Goal: Browse casually: Explore the website without a specific task or goal

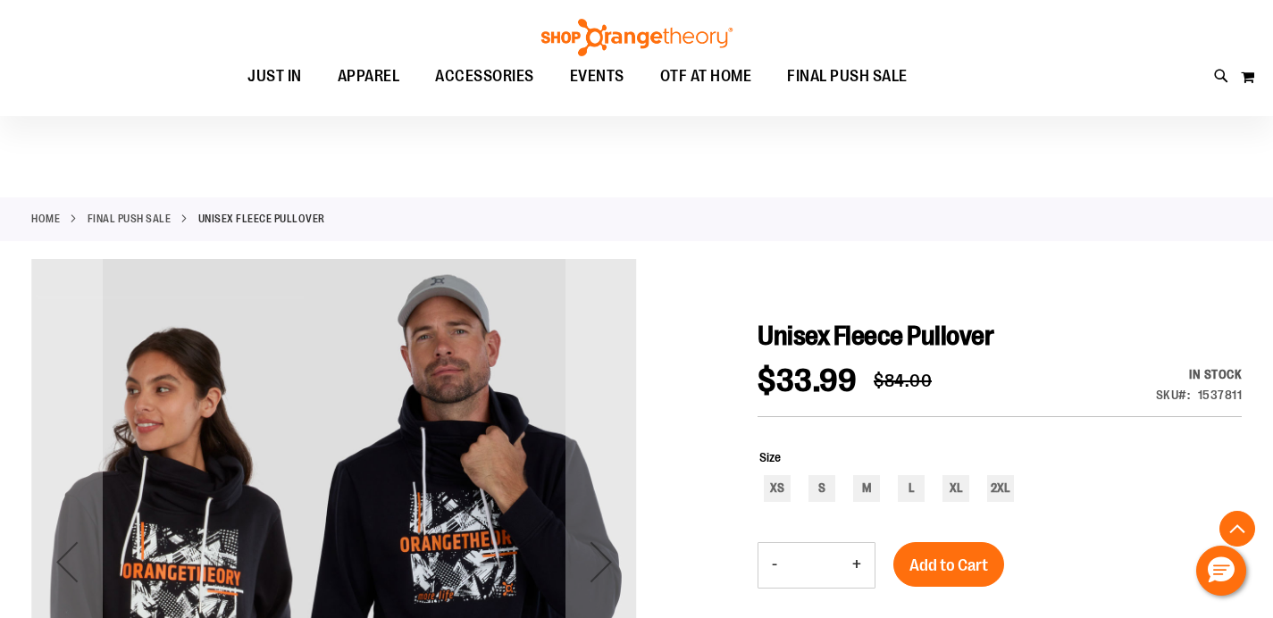
scroll to position [953, 0]
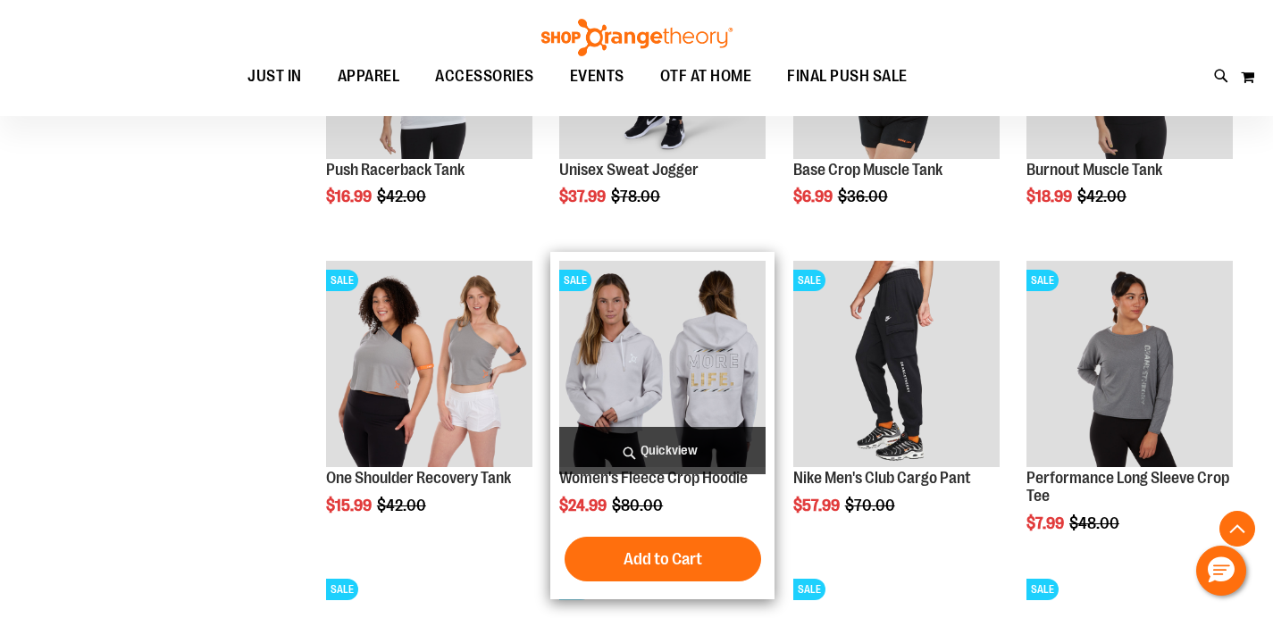
scroll to position [1388, 0]
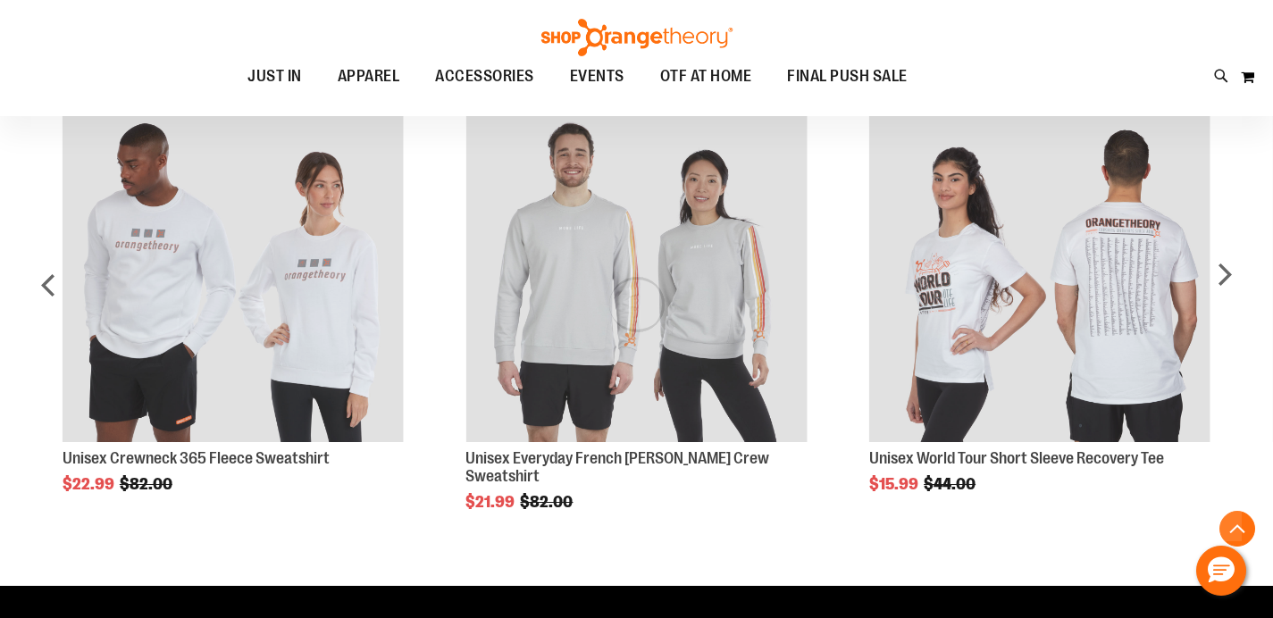
scroll to position [756, 0]
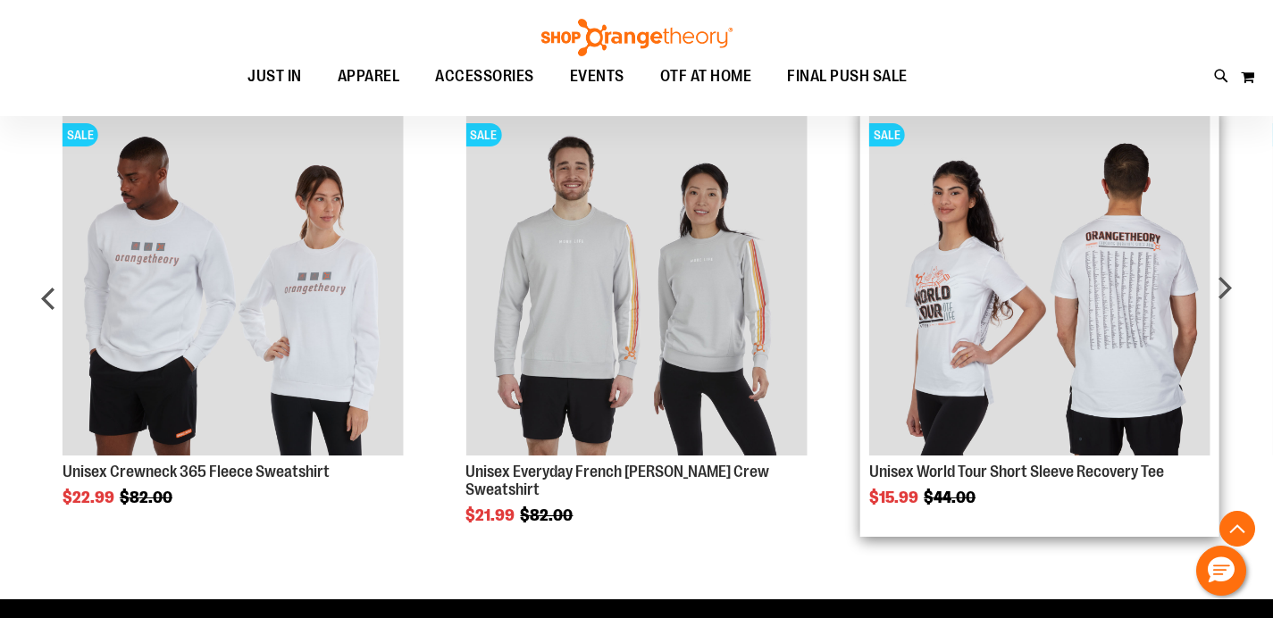
click at [1136, 265] on img "Product Page Link" at bounding box center [1039, 284] width 341 height 341
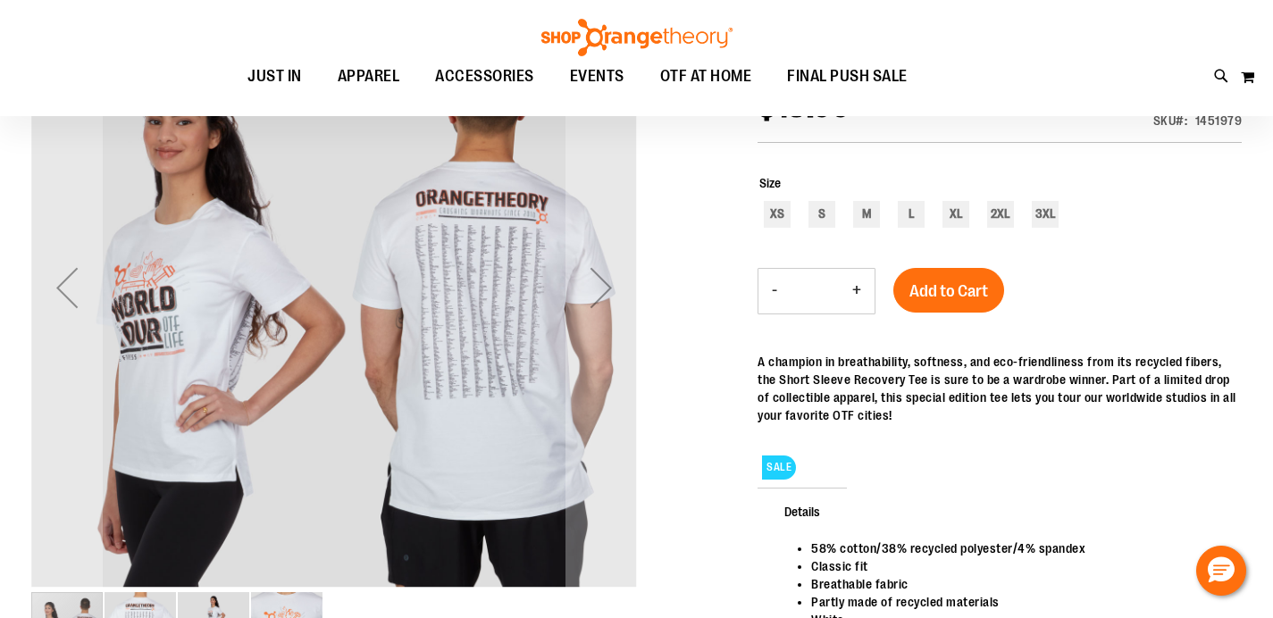
scroll to position [71, 0]
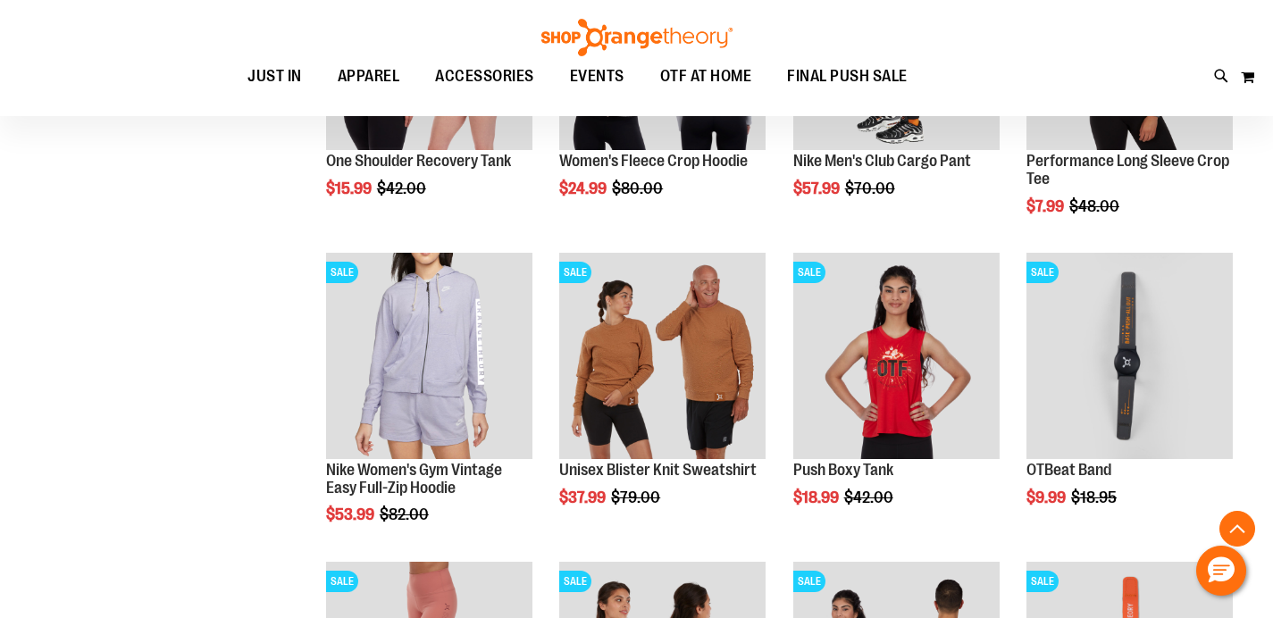
scroll to position [660, 0]
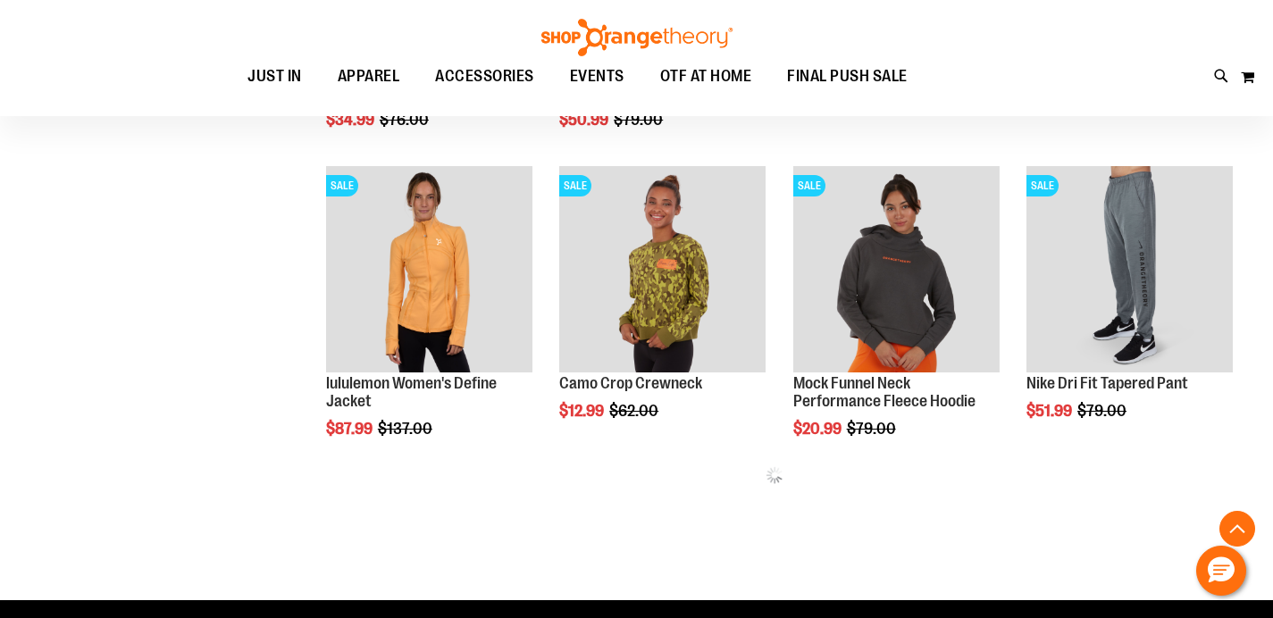
scroll to position [1592, 0]
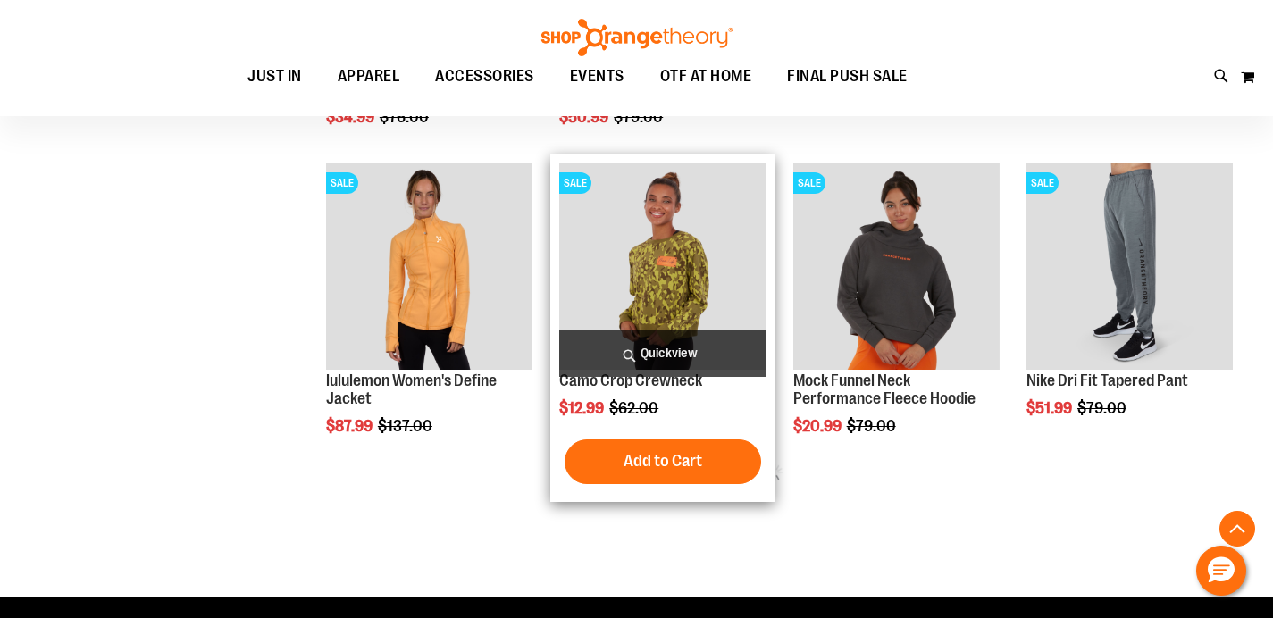
click at [671, 263] on img "product" at bounding box center [662, 266] width 206 height 206
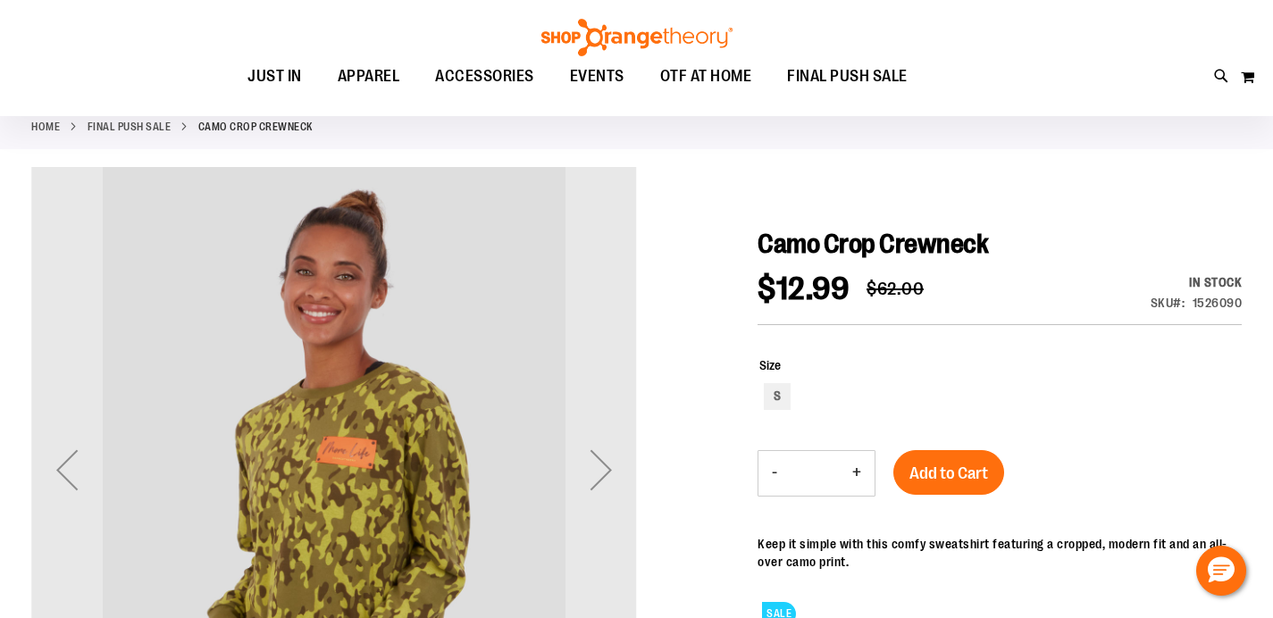
scroll to position [62, 0]
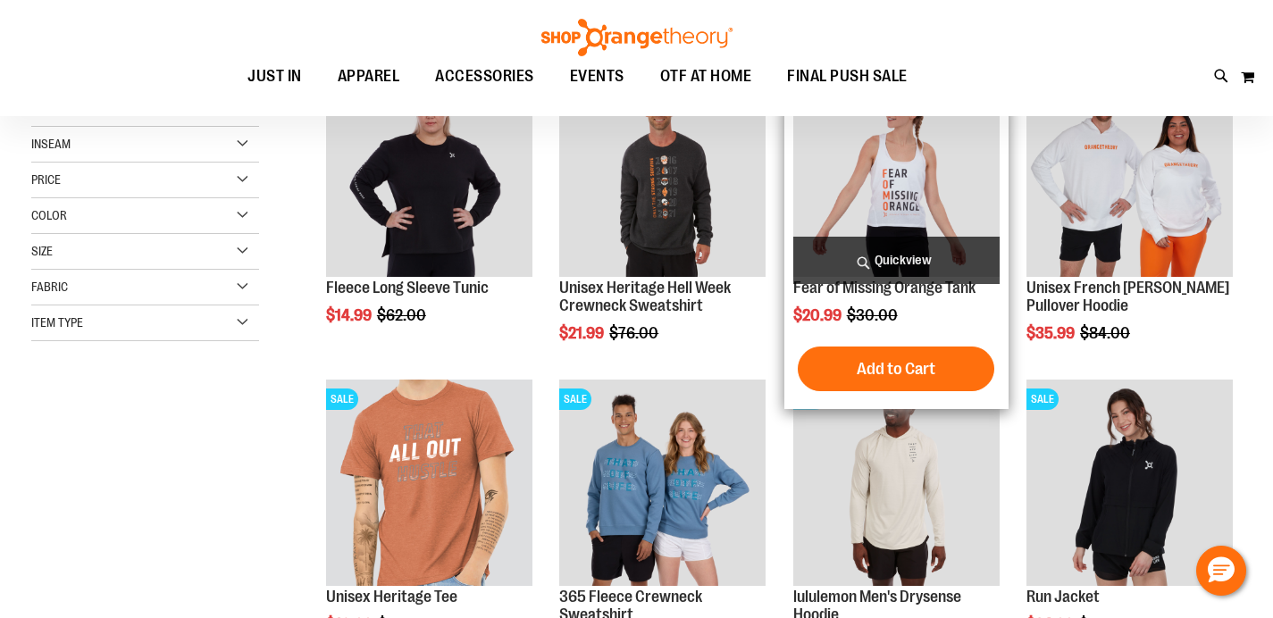
scroll to position [20, 0]
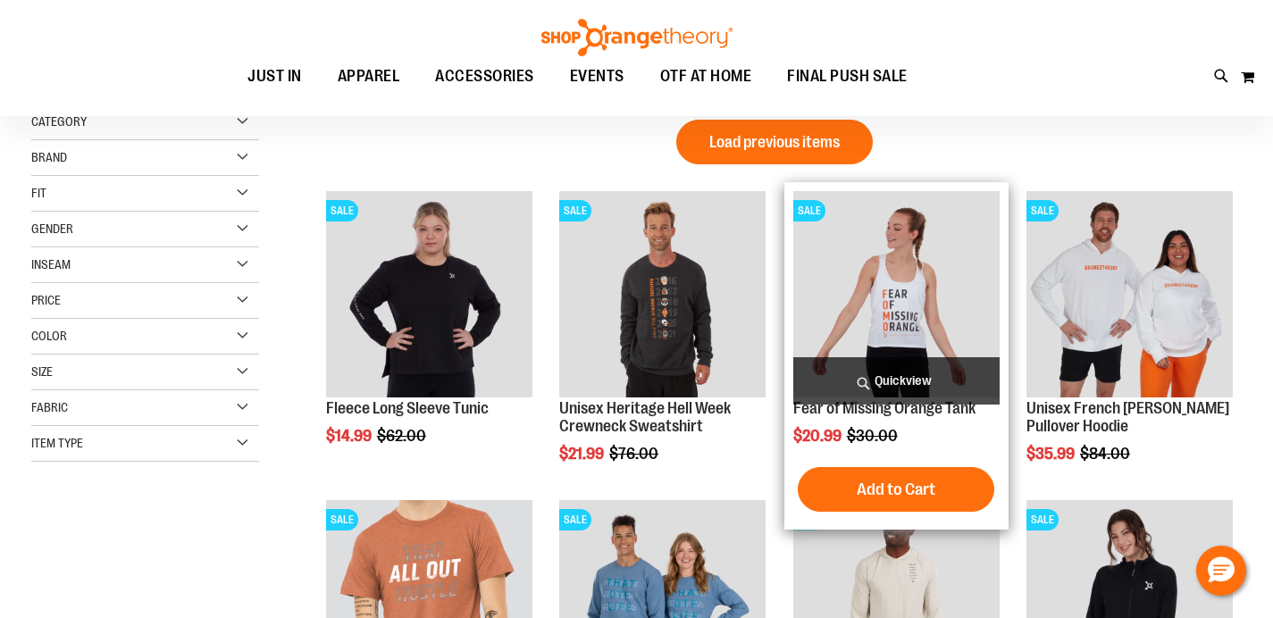
click at [895, 283] on img "product" at bounding box center [896, 294] width 206 height 206
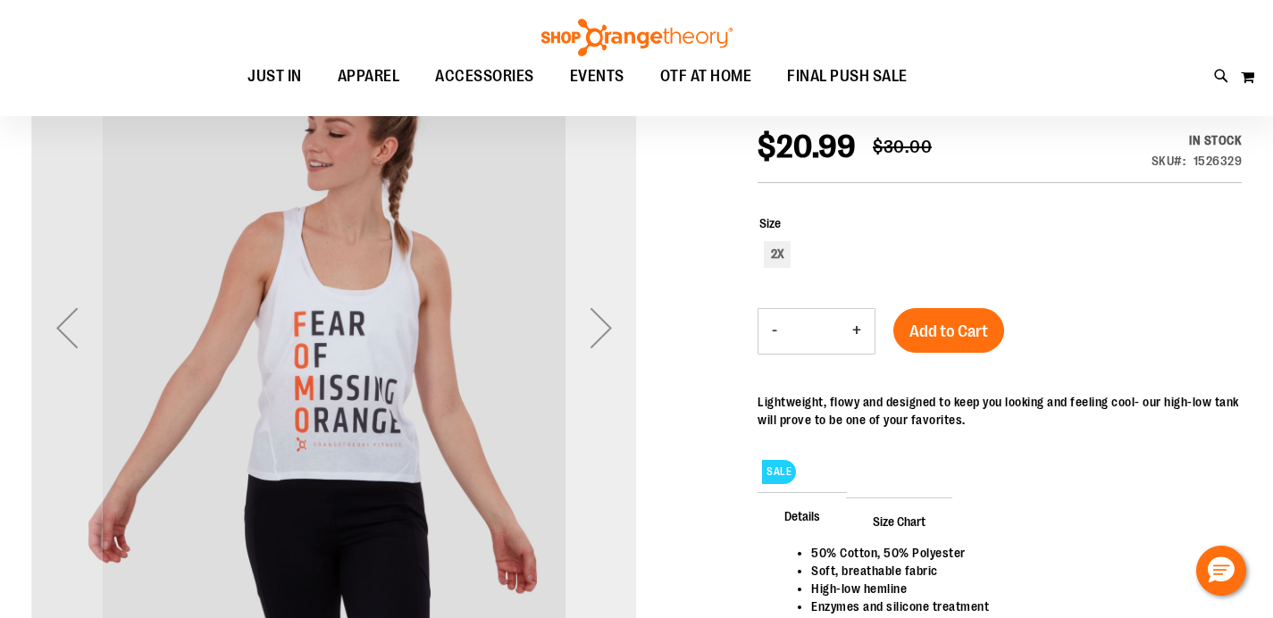
scroll to position [232, 0]
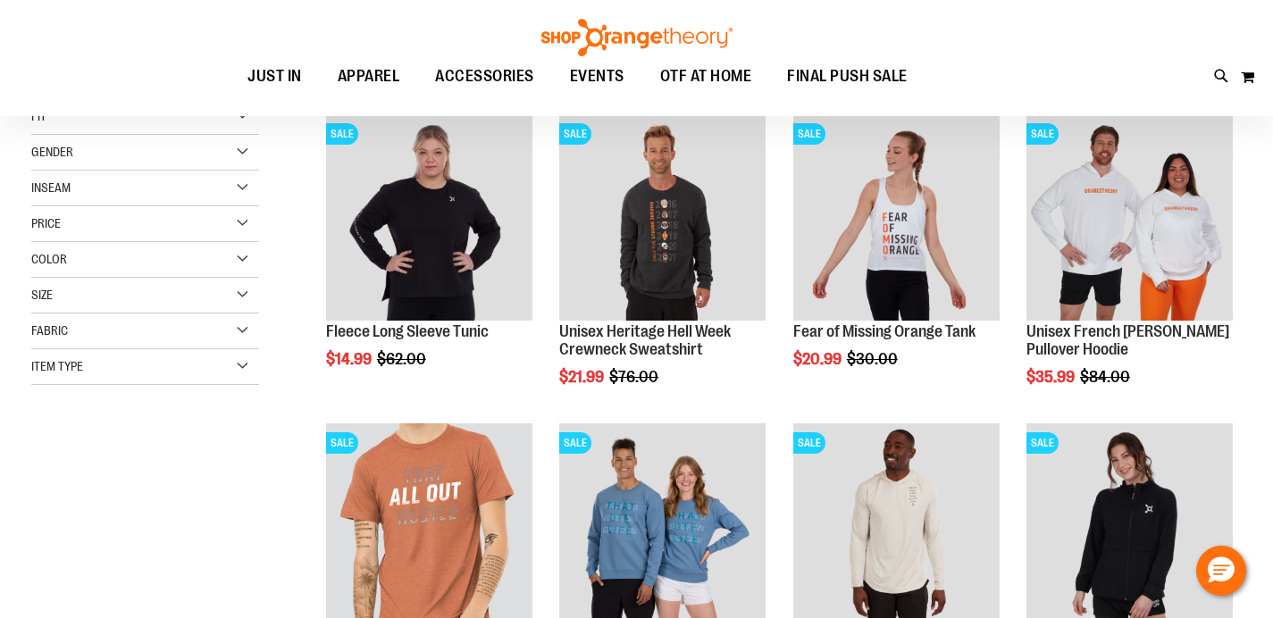
scroll to position [37, 0]
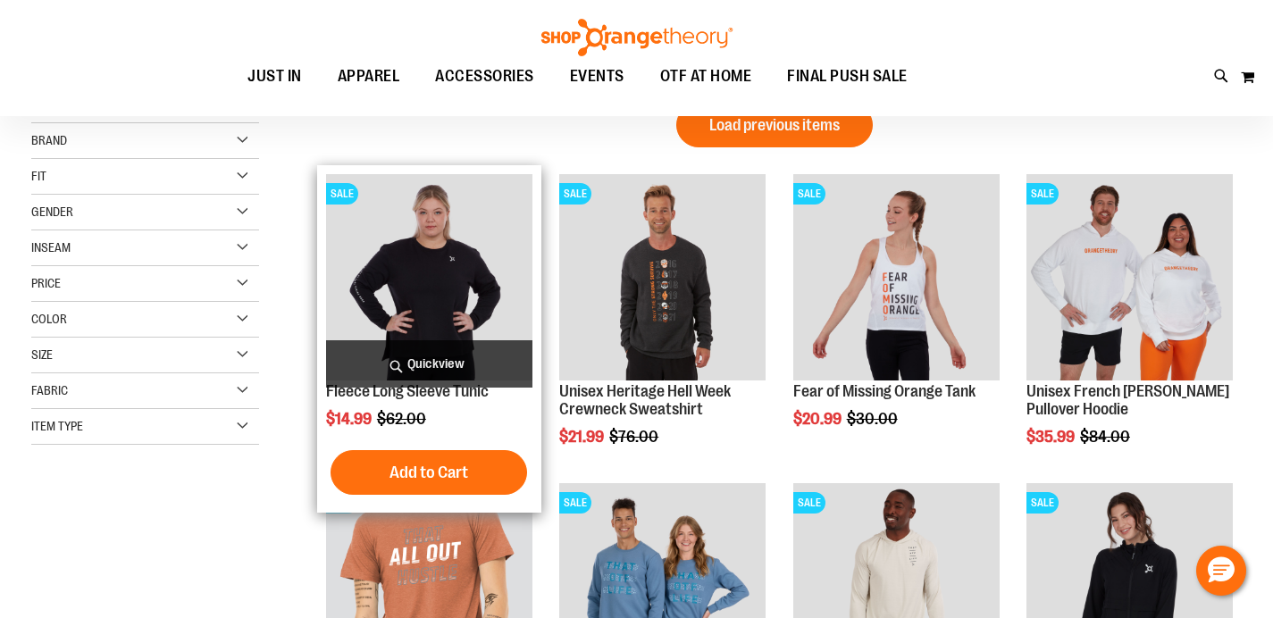
click at [449, 258] on img "product" at bounding box center [429, 277] width 206 height 206
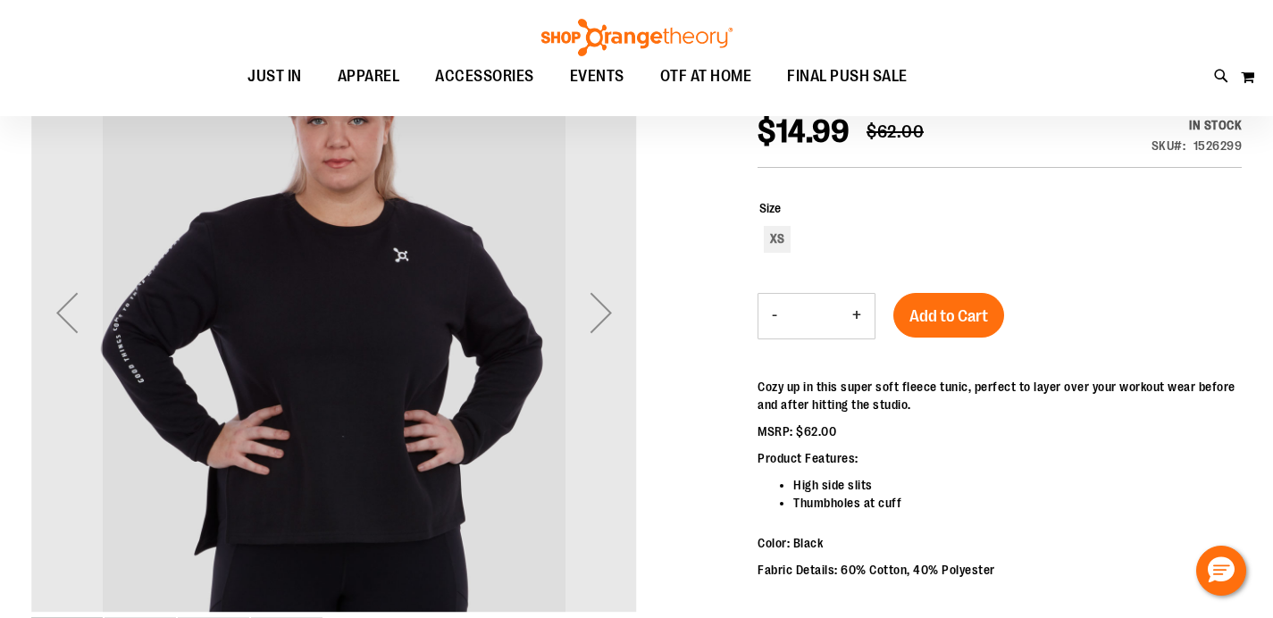
scroll to position [251, 0]
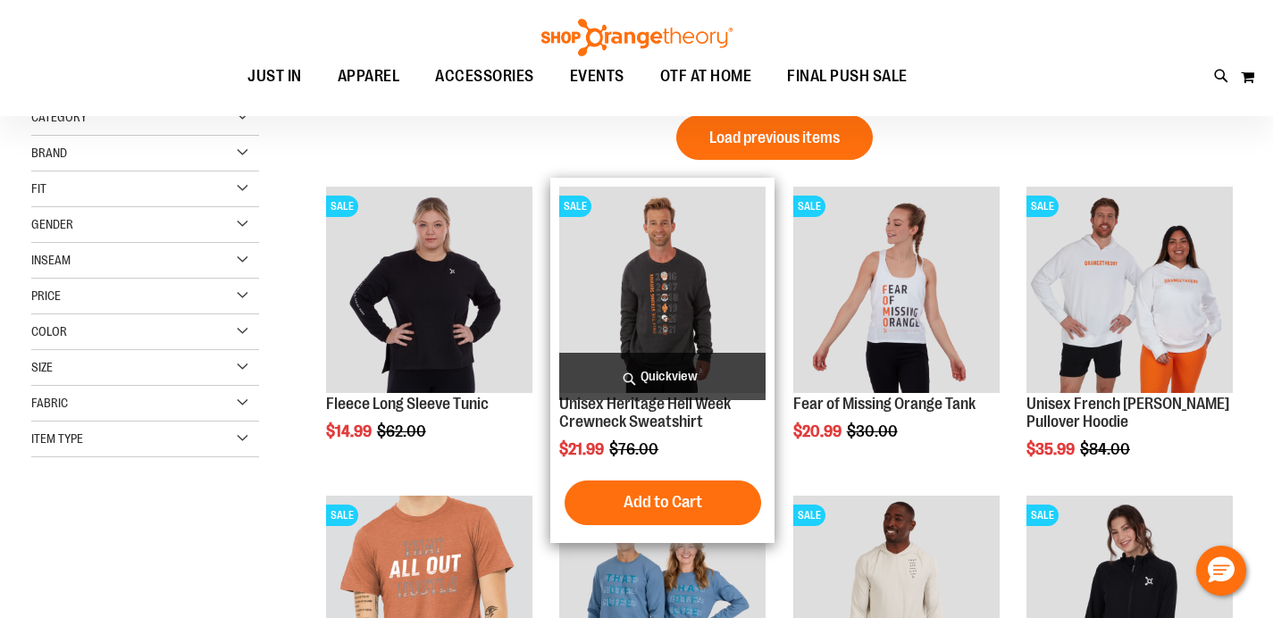
scroll to position [17, 0]
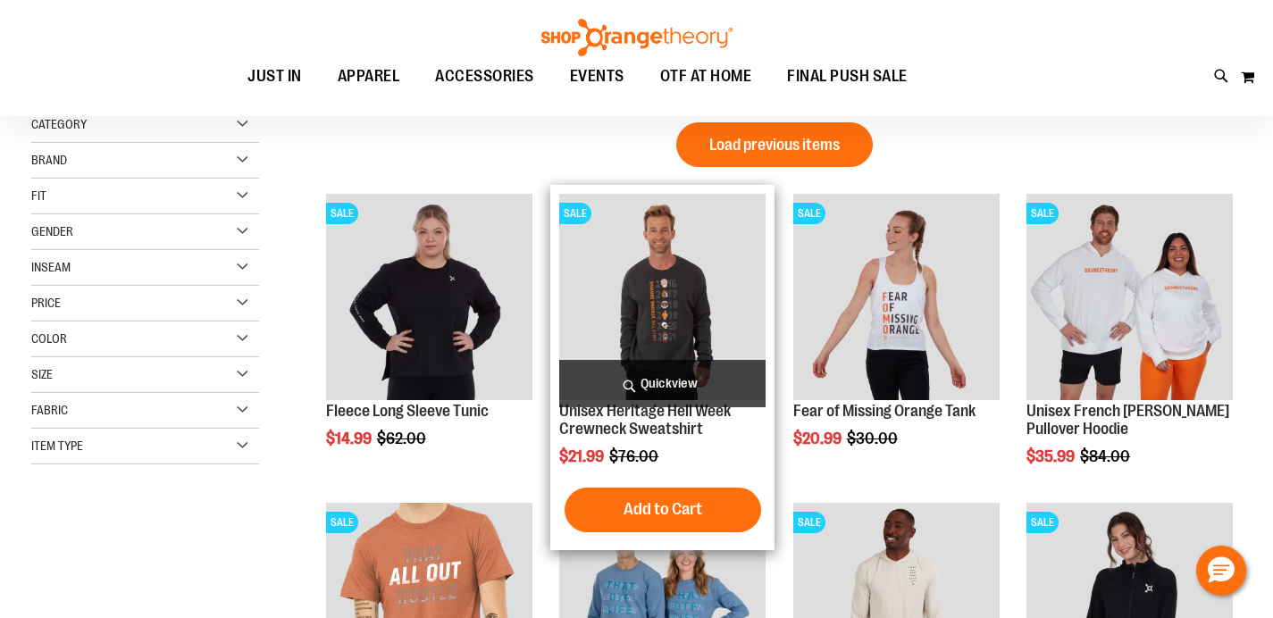
click at [687, 281] on img "product" at bounding box center [662, 297] width 206 height 206
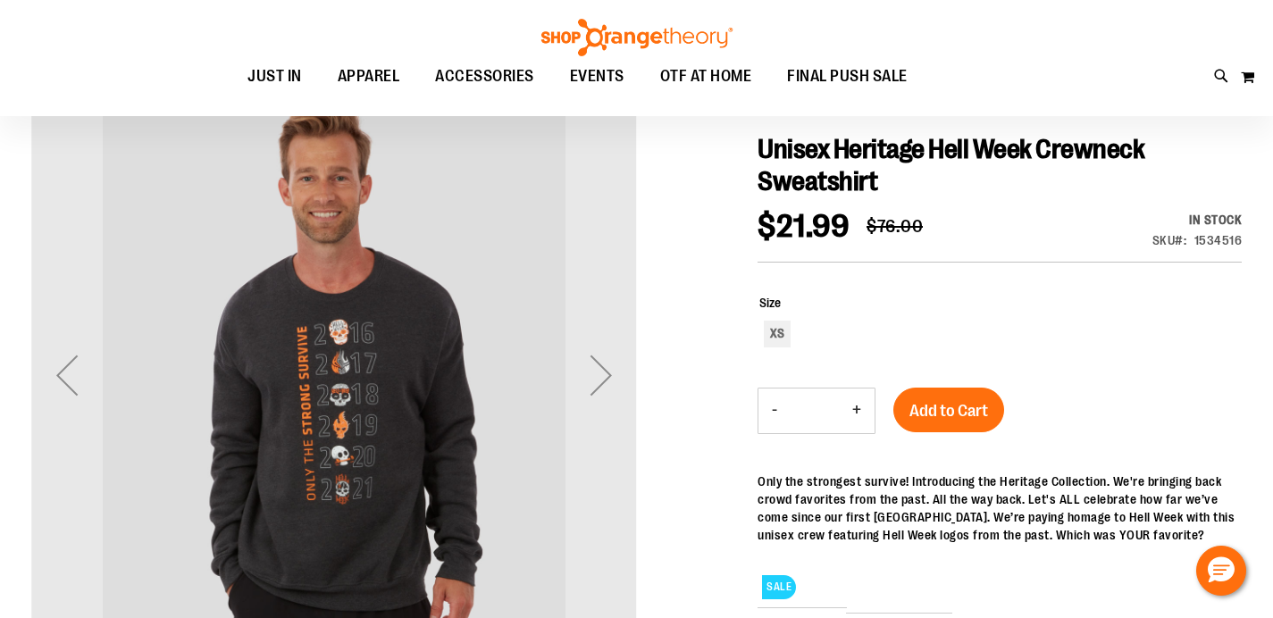
scroll to position [195, 0]
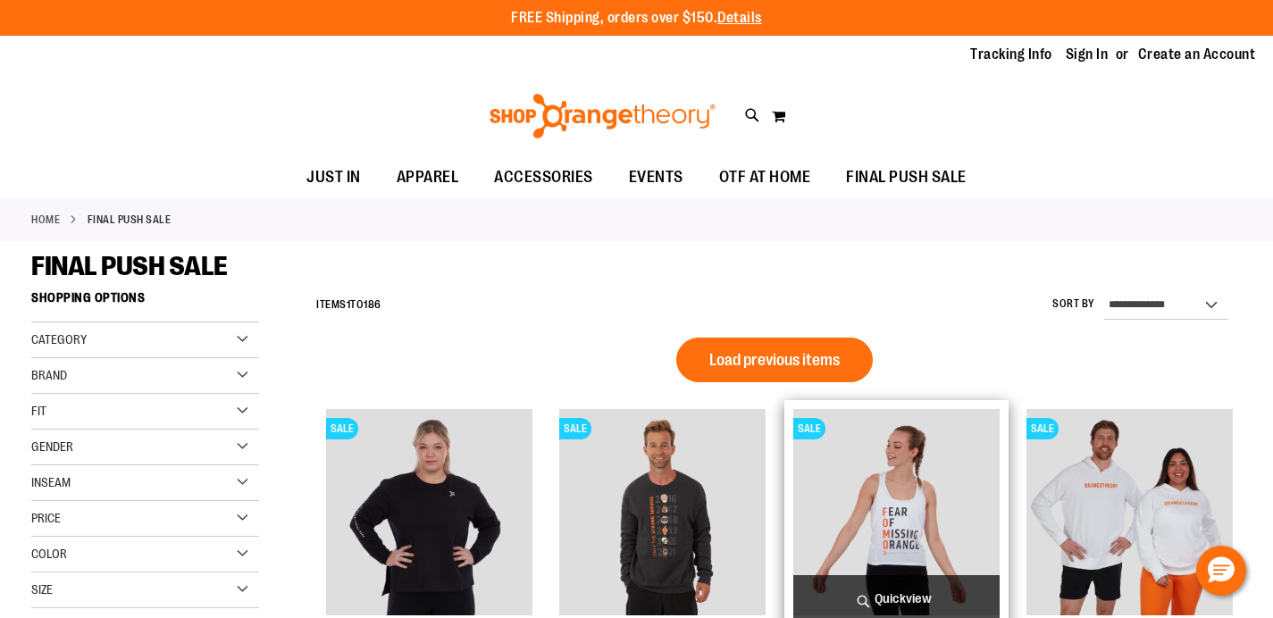
click at [961, 321] on div "**********" at bounding box center [774, 305] width 934 height 46
